Goal: Task Accomplishment & Management: Use online tool/utility

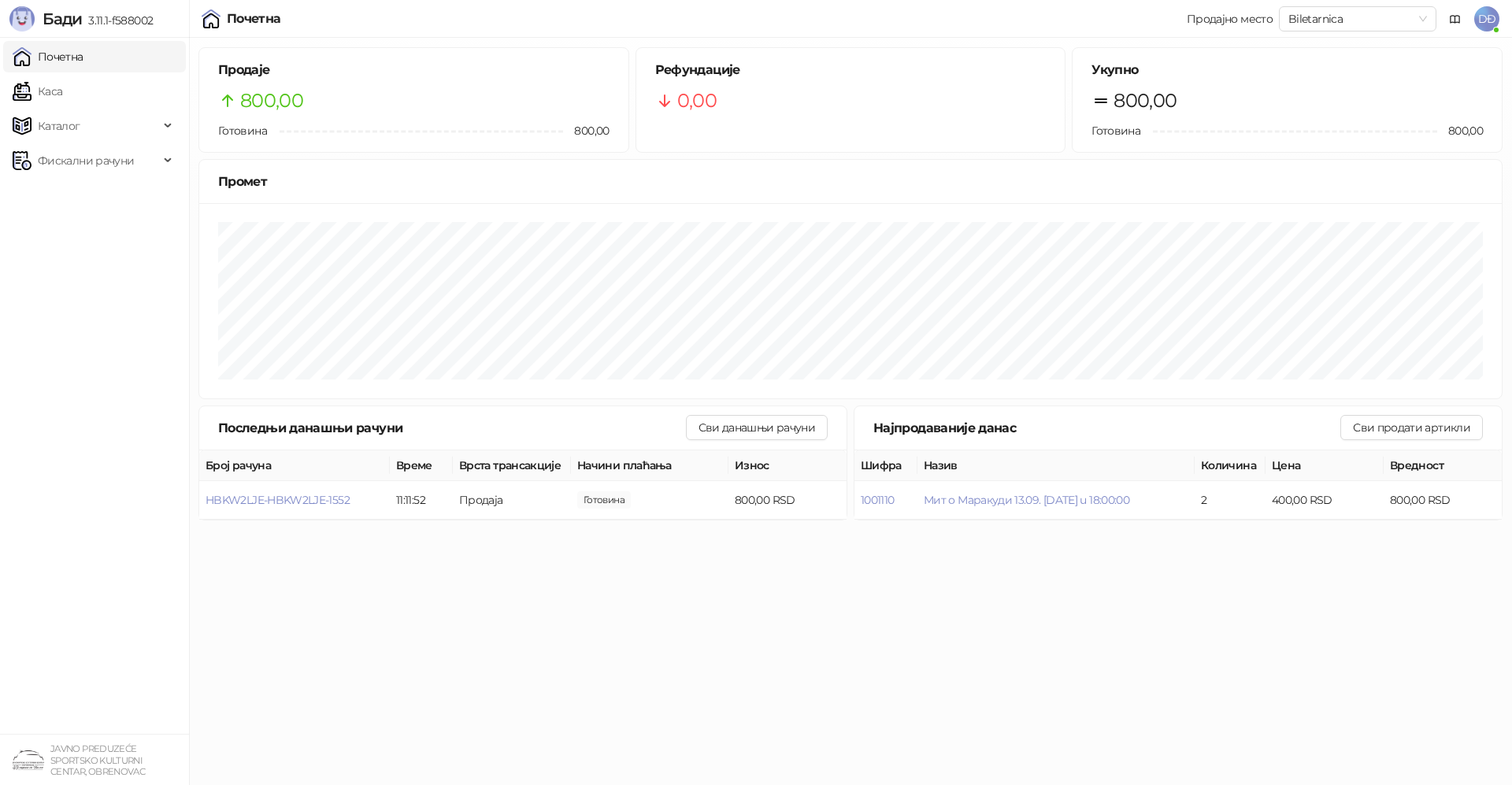
click at [1487, 22] on span "DĐ" at bounding box center [1487, 19] width 25 height 25
click at [920, 530] on html "[PERSON_NAME] 3.11.1-f588002 Почетна Каса Каталог Фискални рачуни JAVNO PREDUZE…" at bounding box center [756, 265] width 1512 height 530
click at [1484, 12] on span "DĐ" at bounding box center [1487, 19] width 25 height 25
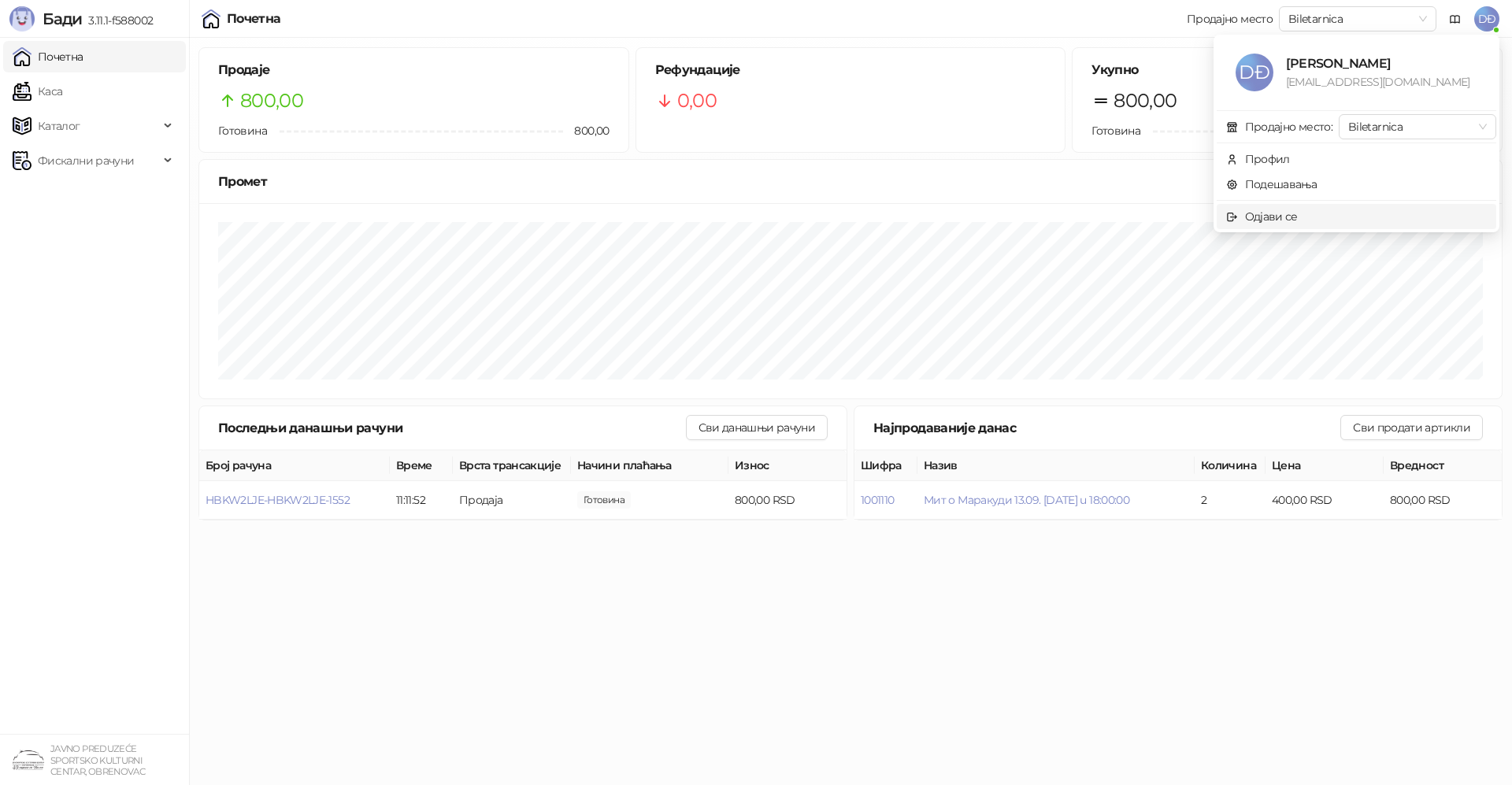
click at [1293, 215] on div "Одјави се" at bounding box center [1272, 216] width 53 height 17
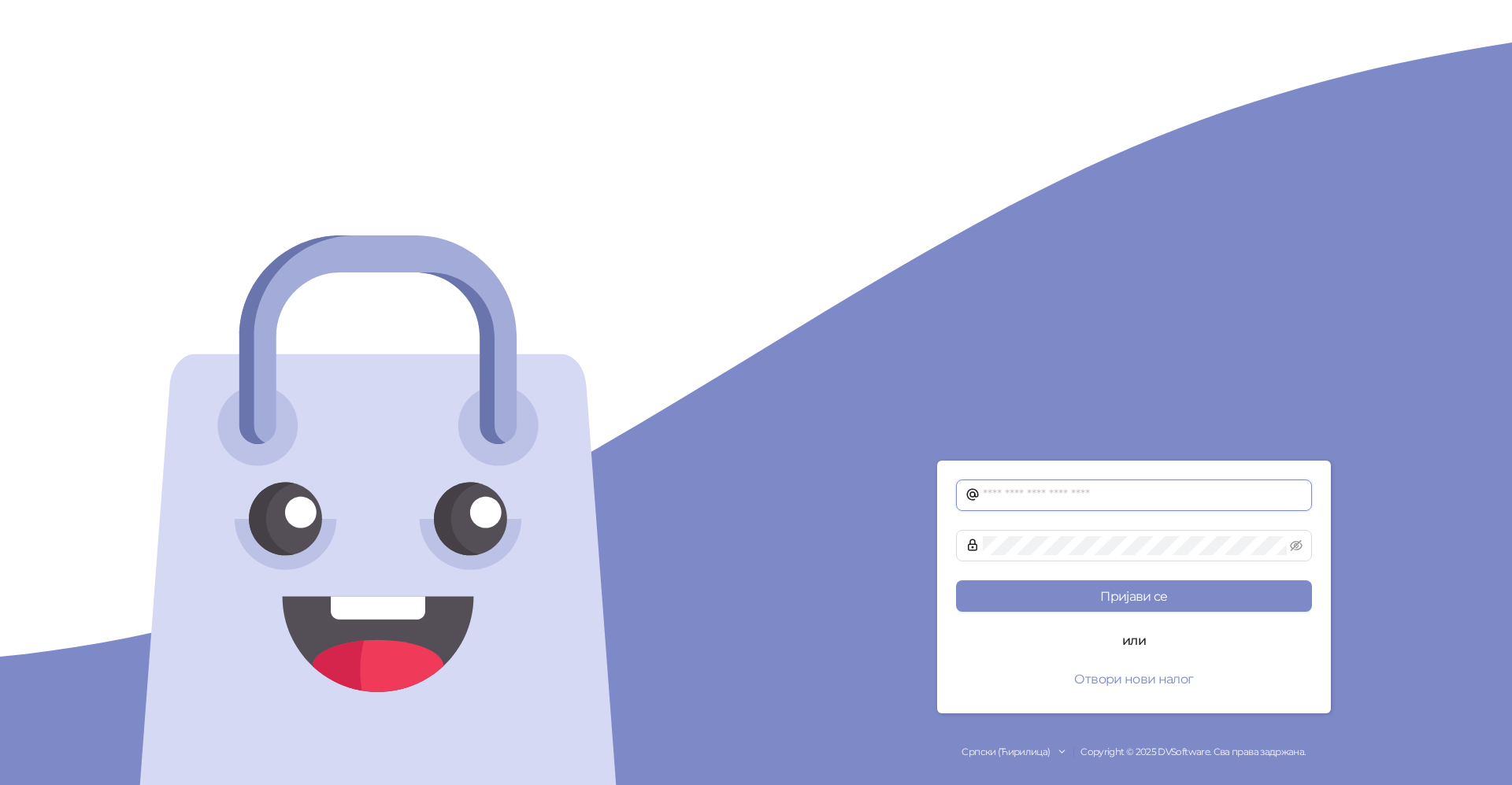
click at [1079, 495] on input "text" at bounding box center [1143, 495] width 320 height 19
type input "**********"
click at [1152, 589] on button "Пријави се" at bounding box center [1134, 595] width 356 height 31
